Goal: Transaction & Acquisition: Purchase product/service

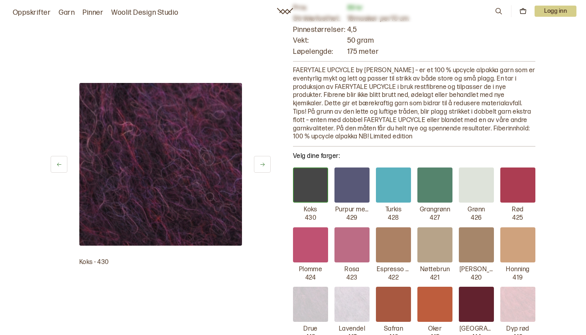
scroll to position [70, 0]
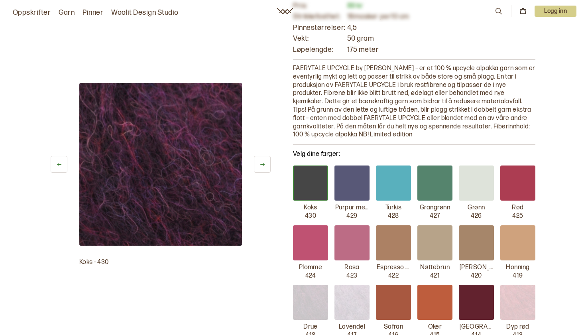
click at [444, 172] on div at bounding box center [434, 182] width 35 height 35
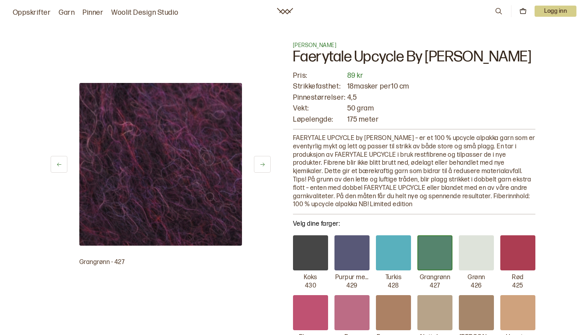
scroll to position [0, 0]
click at [262, 164] on icon at bounding box center [262, 165] width 4 height 4
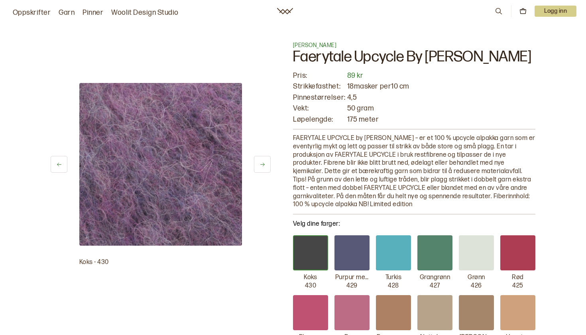
click at [262, 164] on icon at bounding box center [262, 165] width 4 height 4
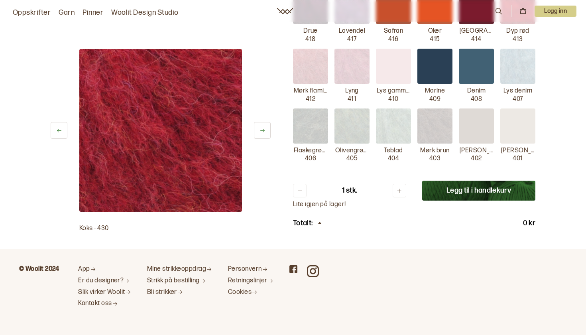
scroll to position [365, 0]
click at [402, 189] on button at bounding box center [400, 191] width 14 height 14
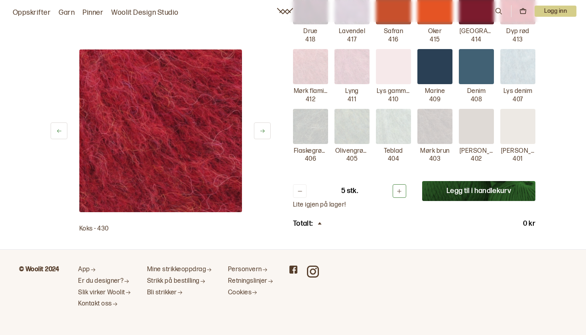
click at [402, 189] on button at bounding box center [400, 191] width 14 height 14
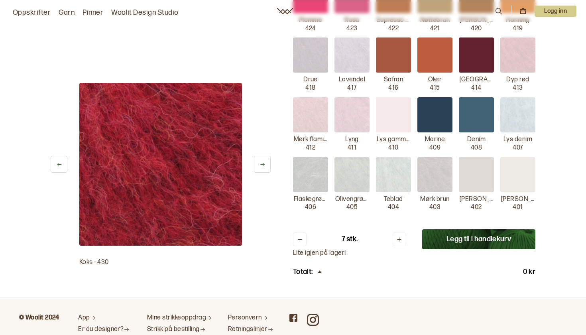
scroll to position [328, 0]
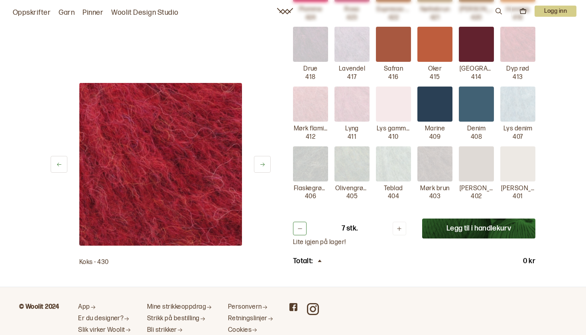
click at [296, 222] on button at bounding box center [300, 229] width 14 height 14
click at [455, 220] on button "Legg til i handlekurv" at bounding box center [478, 228] width 113 height 20
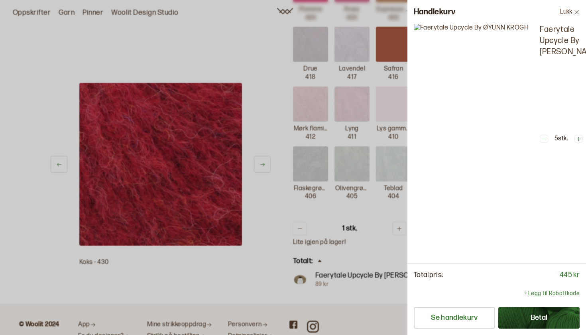
click at [531, 319] on button "Betal" at bounding box center [538, 318] width 81 height 22
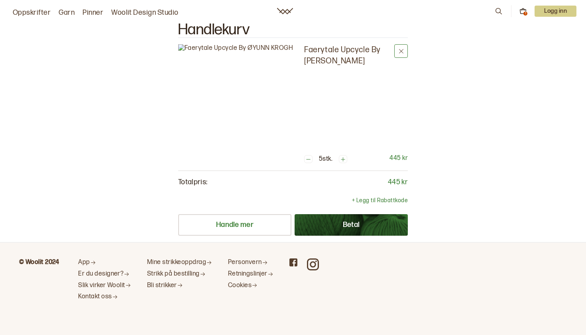
click at [402, 53] on icon at bounding box center [401, 51] width 6 height 6
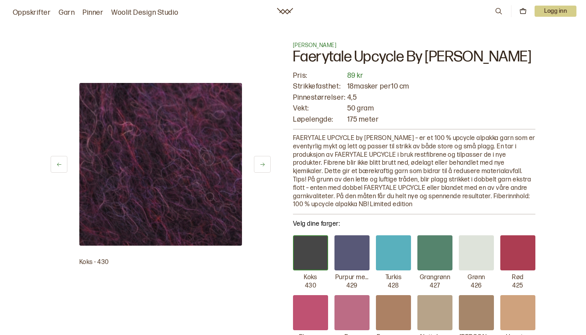
click at [445, 265] on div at bounding box center [434, 252] width 35 height 35
click at [437, 264] on div at bounding box center [434, 252] width 35 height 35
click at [437, 277] on p "Grangrønn" at bounding box center [435, 277] width 30 height 8
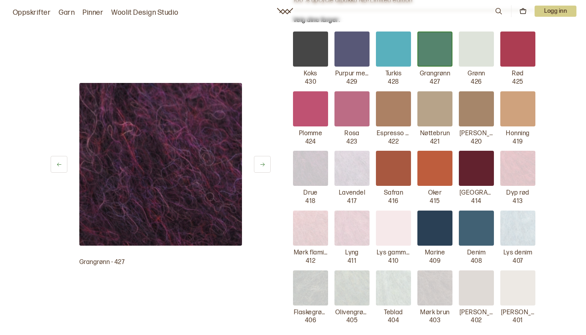
scroll to position [262, 0]
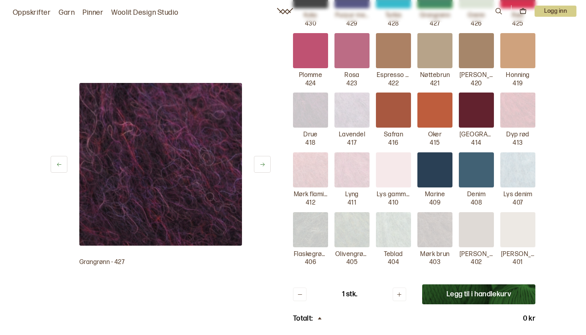
click at [465, 284] on button "Legg til i handlekurv" at bounding box center [478, 294] width 113 height 20
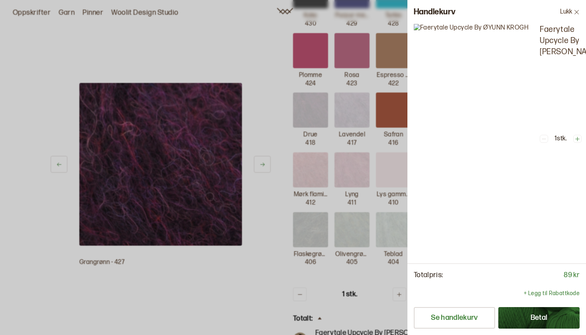
click at [531, 321] on button "Betal" at bounding box center [538, 318] width 81 height 22
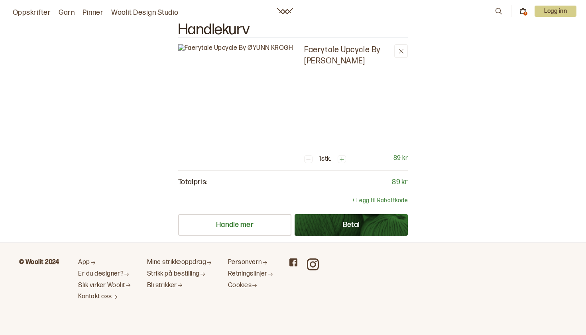
click at [339, 156] on icon at bounding box center [342, 159] width 6 height 6
click at [340, 156] on icon at bounding box center [343, 159] width 6 height 6
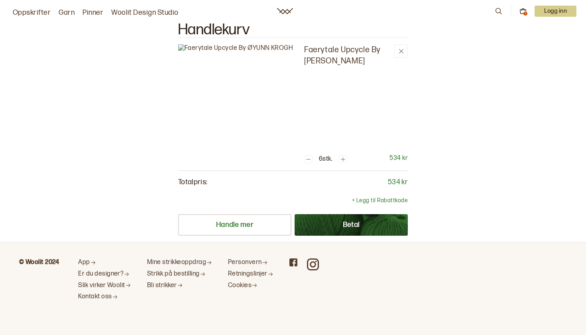
click at [305, 156] on icon at bounding box center [308, 159] width 6 height 6
click at [347, 214] on button "Betal" at bounding box center [351, 225] width 113 height 22
